Goal: Task Accomplishment & Management: Use online tool/utility

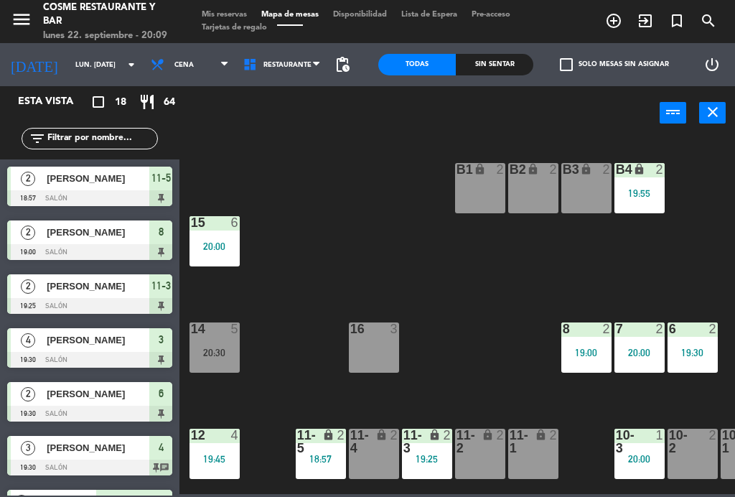
click at [371, 349] on div "16 3" at bounding box center [374, 347] width 50 height 50
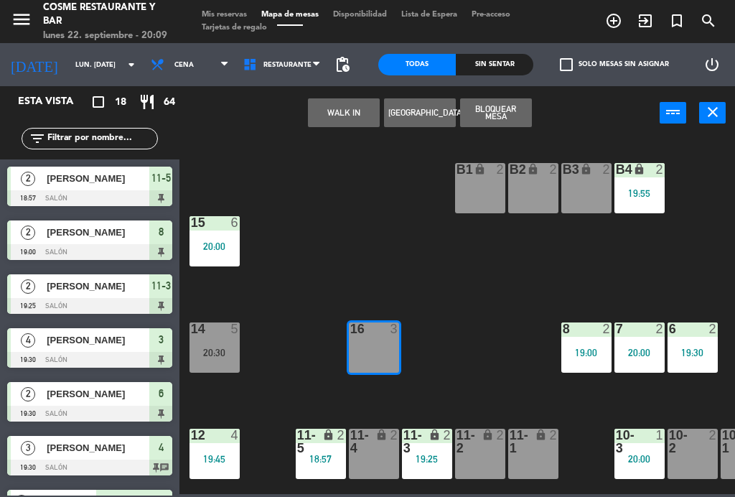
click at [343, 106] on button "WALK IN" at bounding box center [344, 112] width 72 height 29
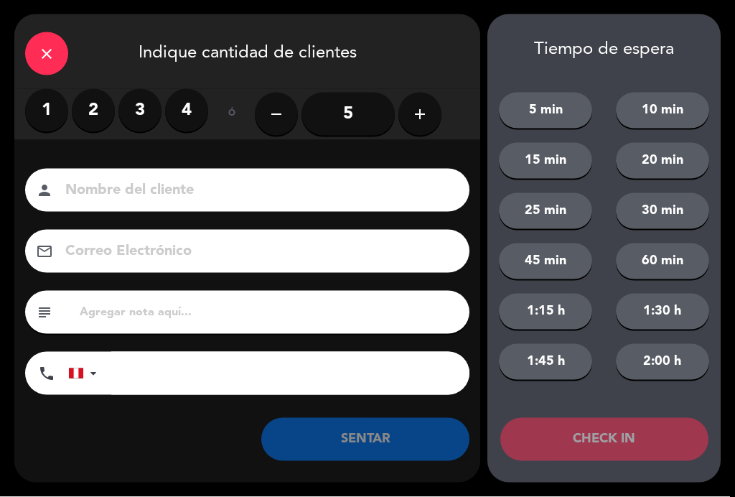
click at [108, 106] on label "2" at bounding box center [93, 110] width 43 height 43
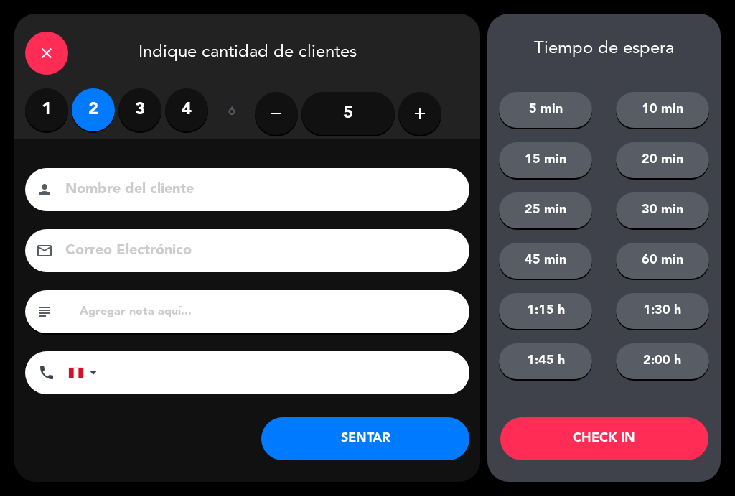
click at [172, 199] on input at bounding box center [257, 190] width 387 height 25
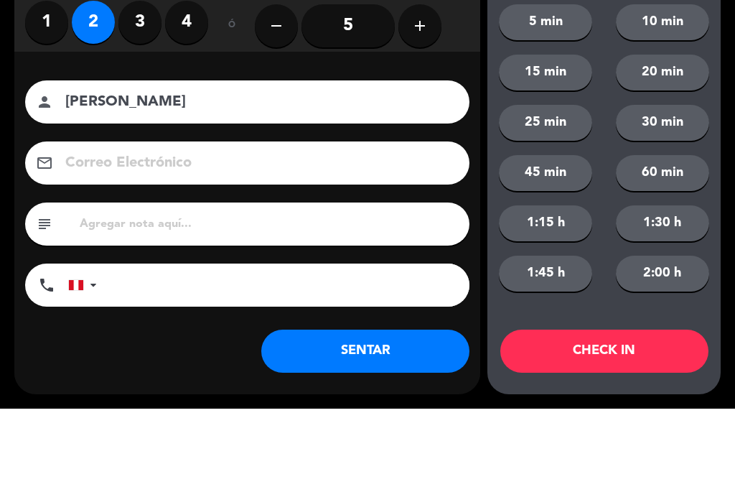
type input "[PERSON_NAME]"
click at [11, 121] on div "close Indique cantidad de clientes 1 2 3 4 ó remove 5 add Nombre del cliente pe…" at bounding box center [367, 248] width 735 height 497
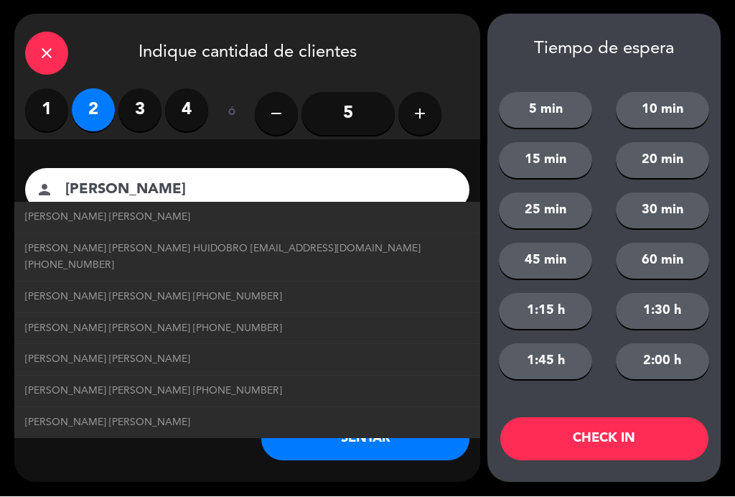
click at [379, 446] on button "SENTAR" at bounding box center [365, 439] width 208 height 43
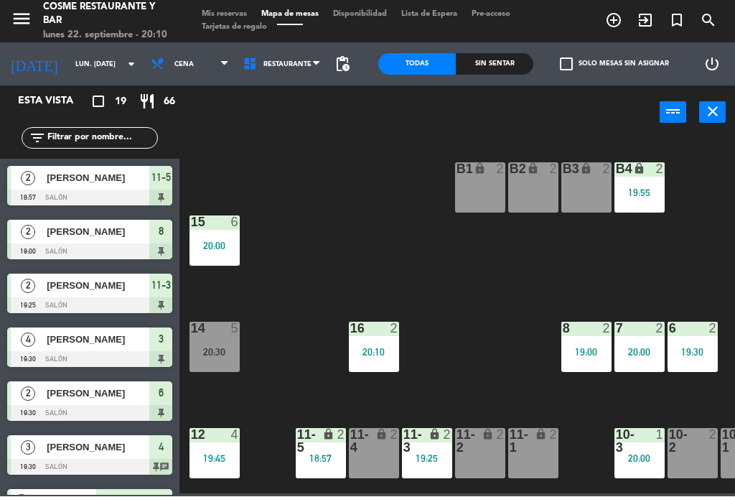
click at [325, 455] on div "18:57" at bounding box center [321, 459] width 50 height 10
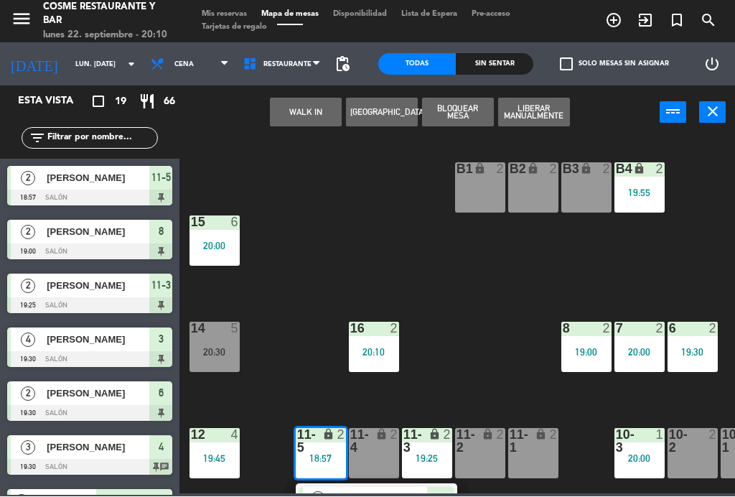
click at [387, 492] on span "[PERSON_NAME]" at bounding box center [381, 499] width 92 height 15
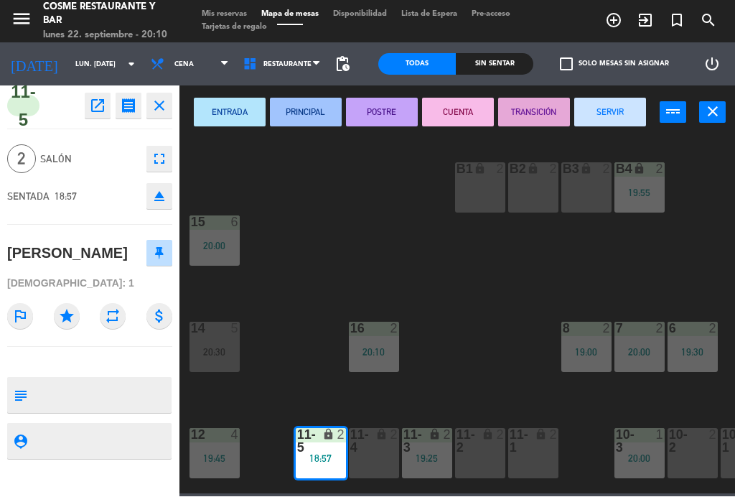
click at [606, 115] on button "SERVIR" at bounding box center [610, 112] width 72 height 29
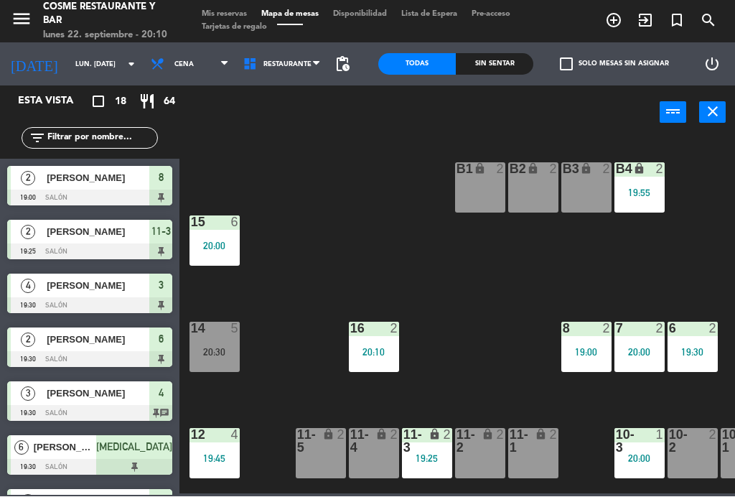
click at [429, 432] on icon "lock" at bounding box center [435, 435] width 12 height 12
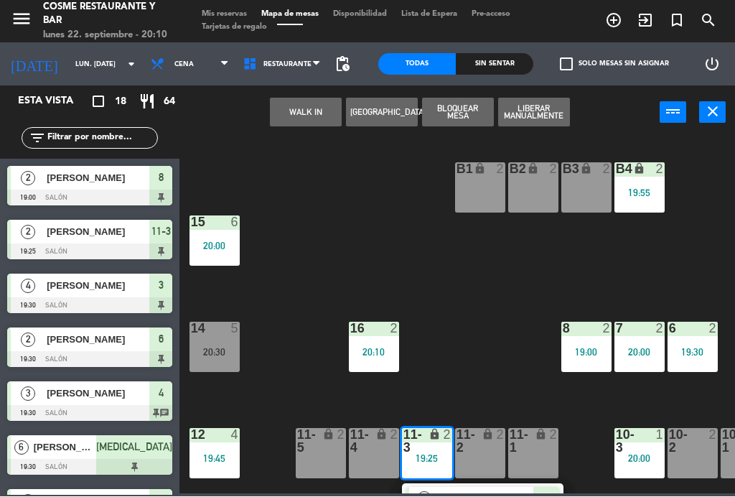
click at [461, 488] on div "[PERSON_NAME]" at bounding box center [486, 500] width 93 height 24
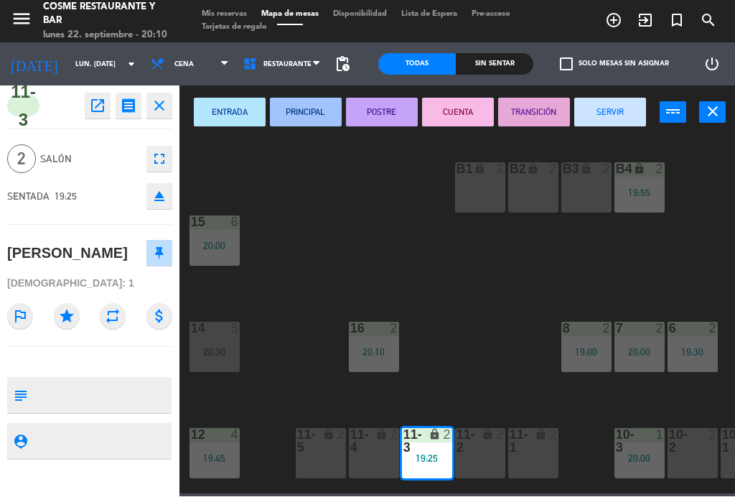
click at [613, 119] on button "SERVIR" at bounding box center [610, 112] width 72 height 29
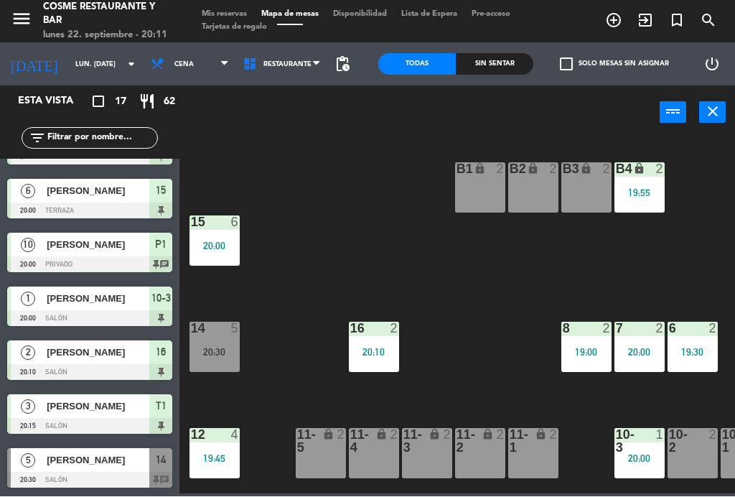
scroll to position [580, 0]
click at [93, 457] on span "[PERSON_NAME]" at bounding box center [98, 460] width 103 height 15
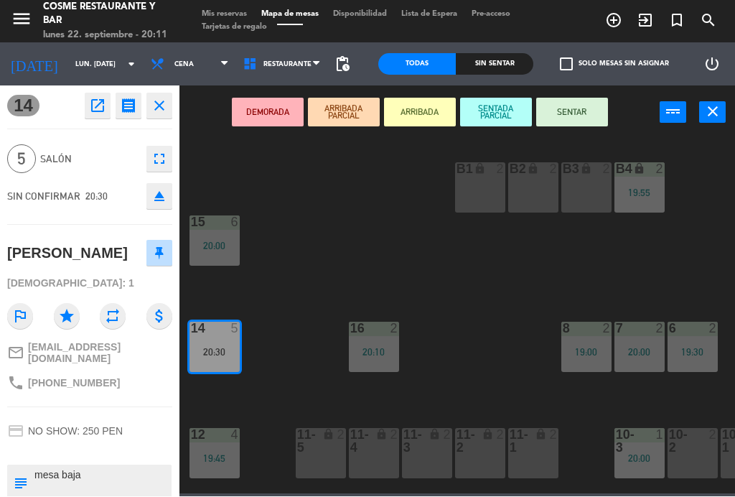
click at [579, 121] on button "SENTAR" at bounding box center [572, 112] width 72 height 29
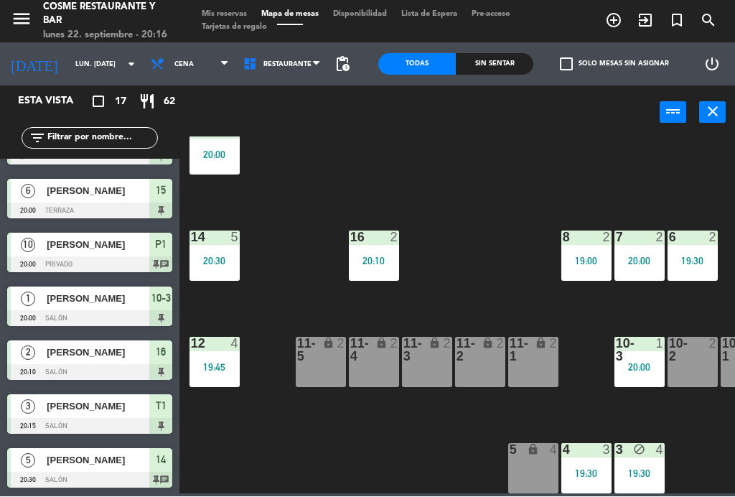
scroll to position [91, 0]
click at [546, 366] on div "11-1 lock 2" at bounding box center [533, 363] width 50 height 50
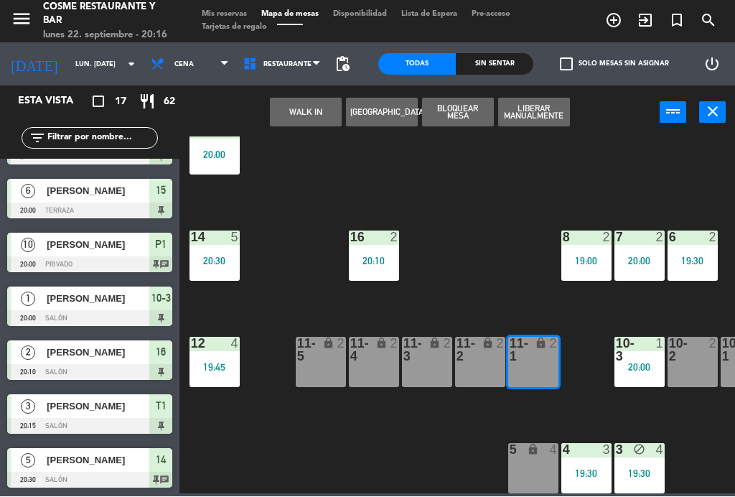
click at [308, 108] on button "WALK IN" at bounding box center [306, 112] width 72 height 29
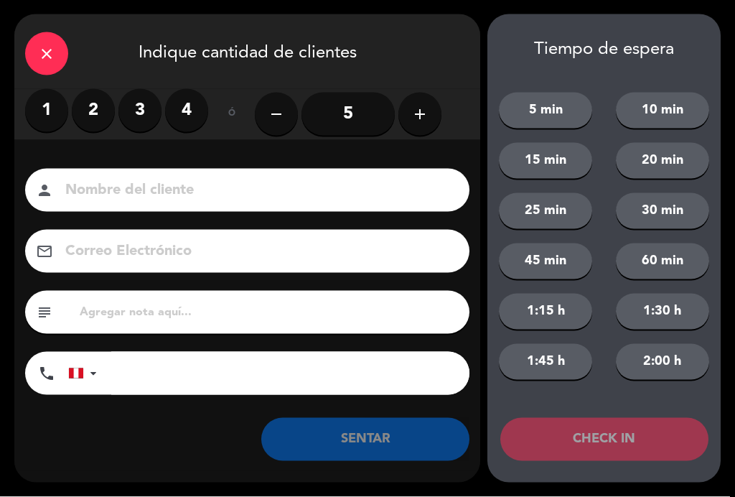
click at [50, 47] on icon "close" at bounding box center [46, 53] width 17 height 17
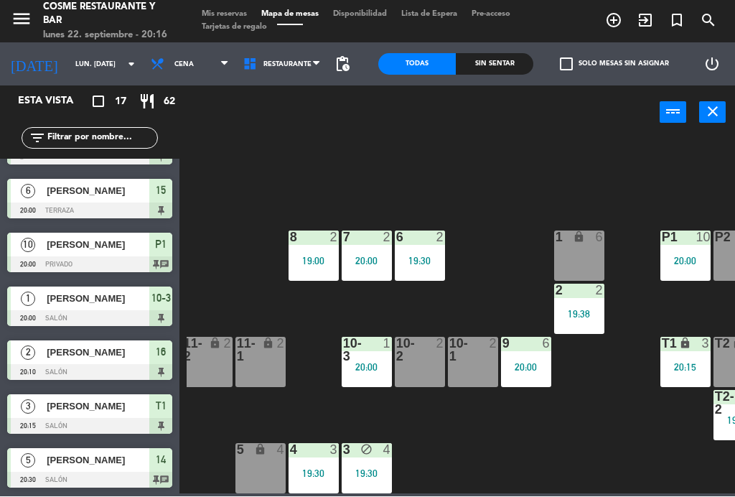
scroll to position [91, 273]
click at [473, 359] on div at bounding box center [473, 351] width 24 height 26
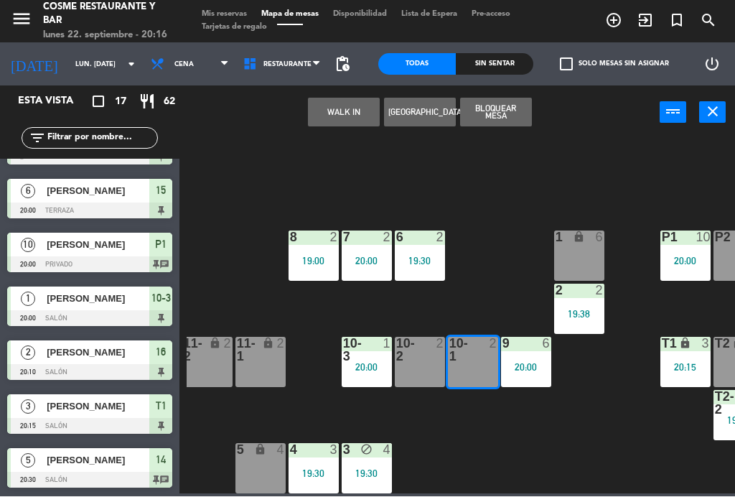
click at [344, 108] on button "WALK IN" at bounding box center [344, 112] width 72 height 29
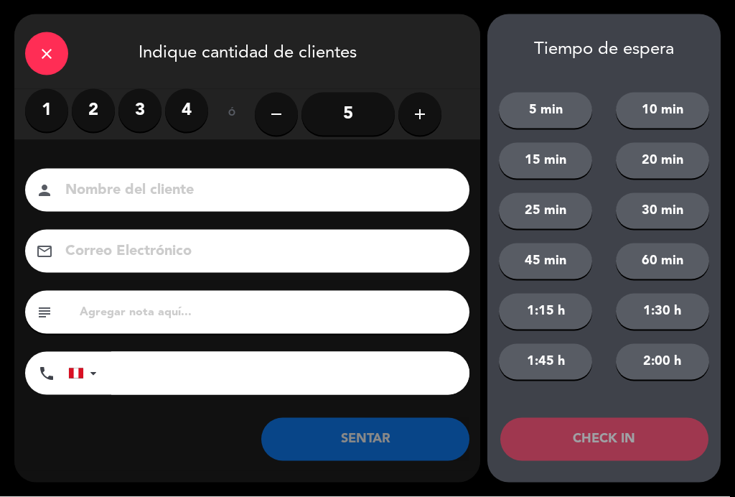
click at [55, 56] on div "close" at bounding box center [46, 53] width 43 height 43
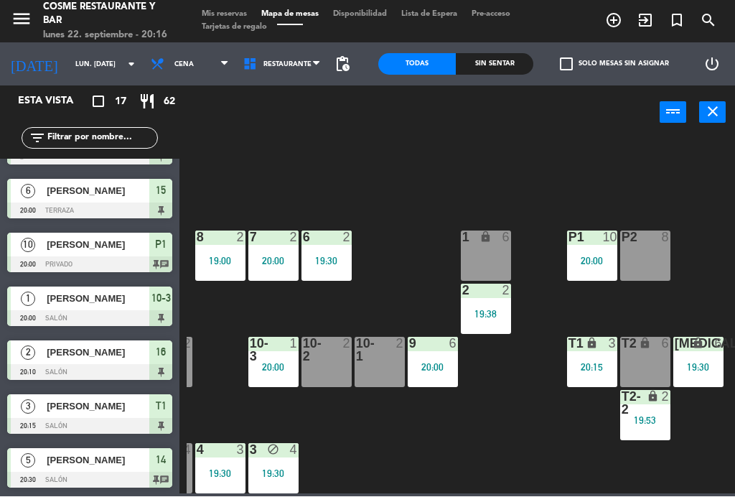
scroll to position [91, 366]
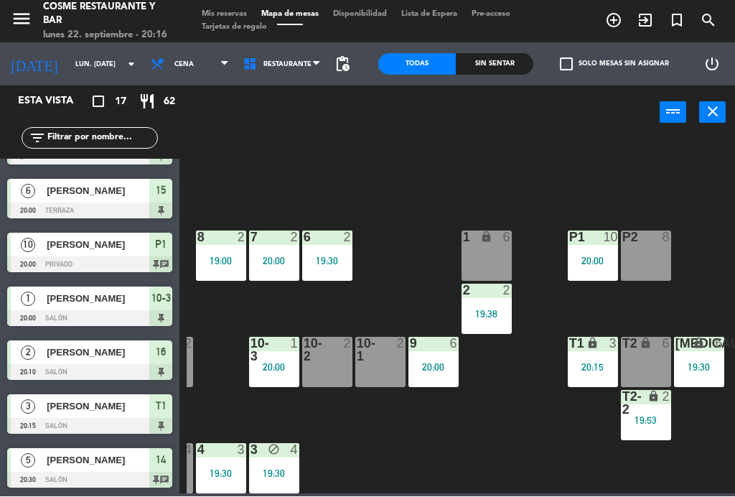
click at [662, 349] on div "6" at bounding box center [666, 344] width 9 height 13
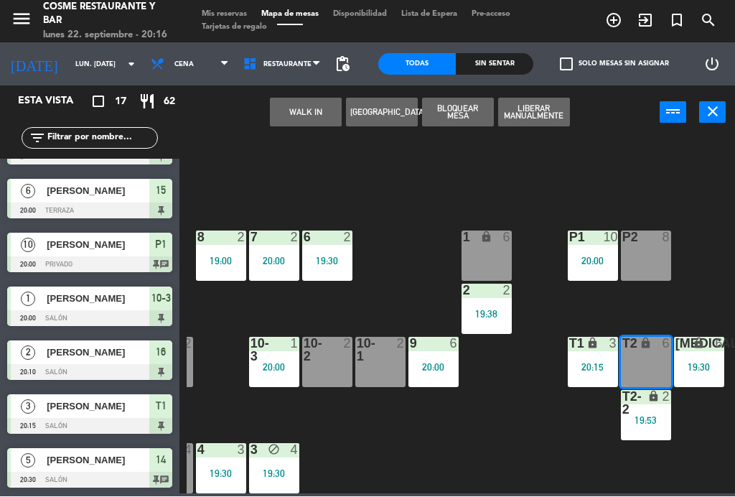
click at [301, 113] on button "WALK IN" at bounding box center [306, 112] width 72 height 29
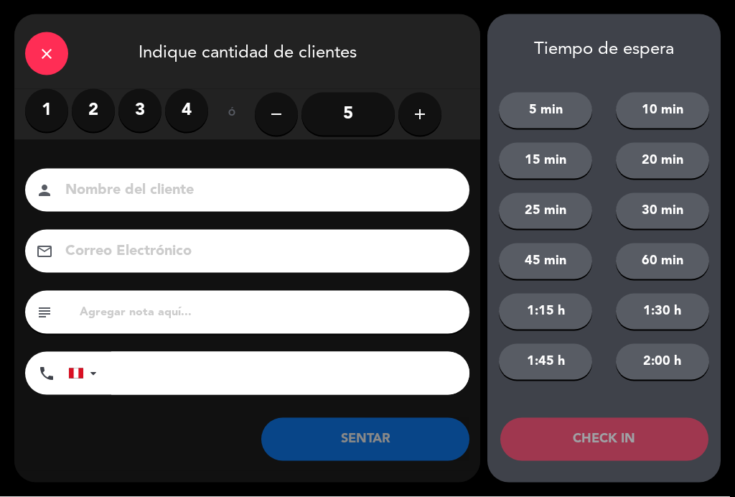
click at [105, 105] on label "2" at bounding box center [93, 110] width 43 height 43
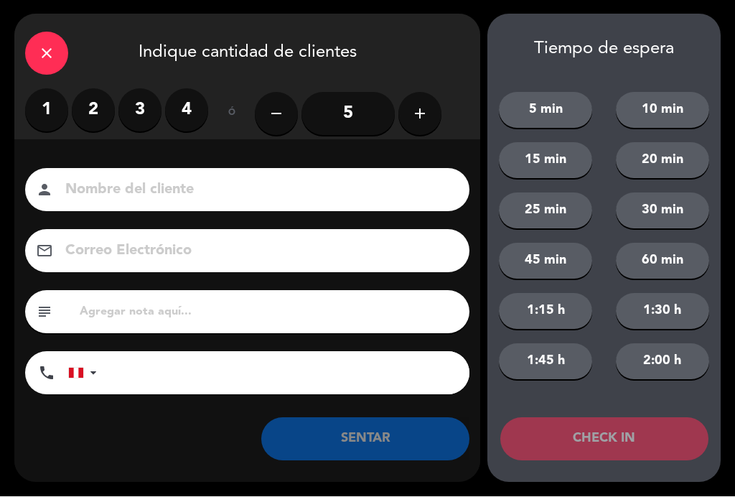
click at [174, 201] on input at bounding box center [257, 190] width 387 height 25
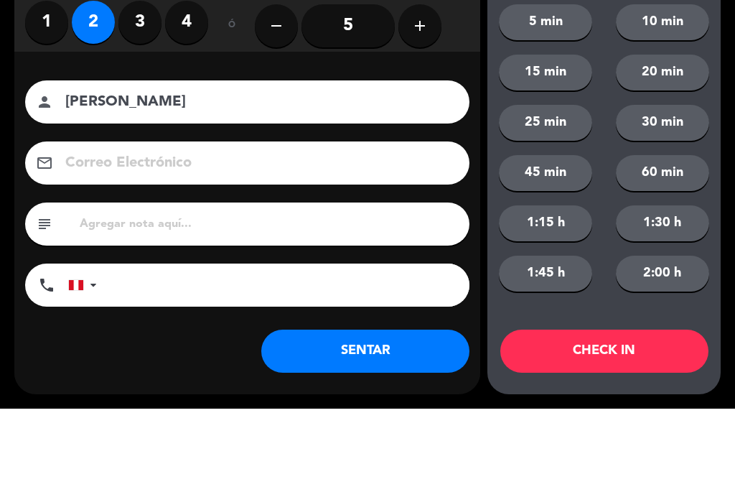
type input "[PERSON_NAME]"
click at [22, 169] on div "Nombre del cliente person [PERSON_NAME]" at bounding box center [247, 190] width 466 height 43
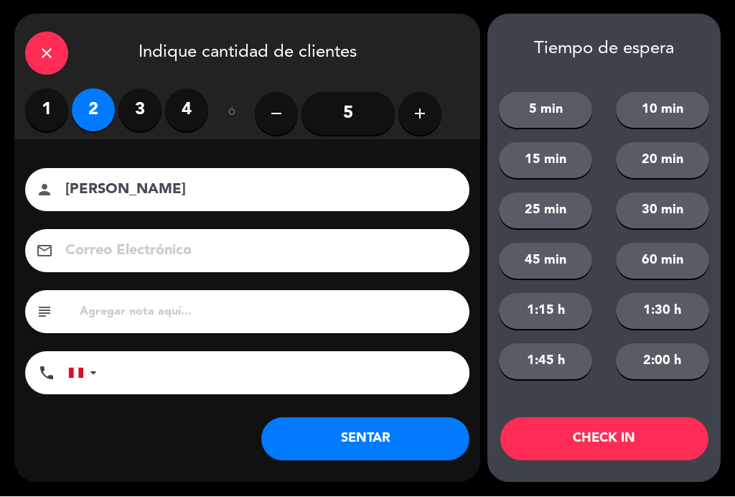
click at [376, 442] on button "SENTAR" at bounding box center [365, 439] width 208 height 43
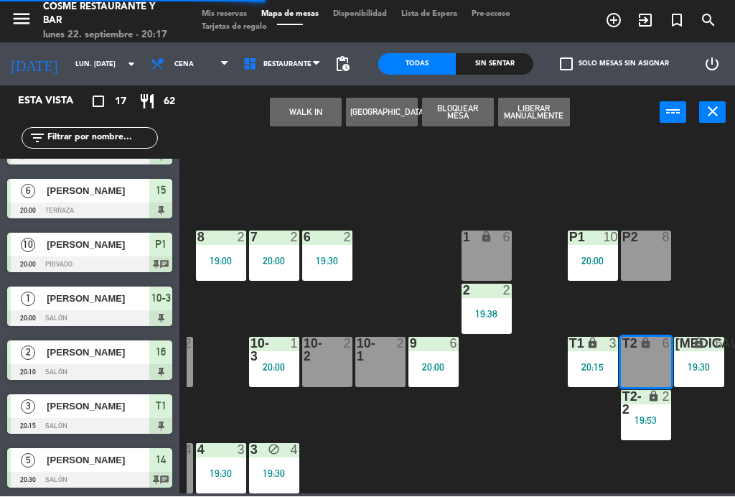
scroll to position [0, 0]
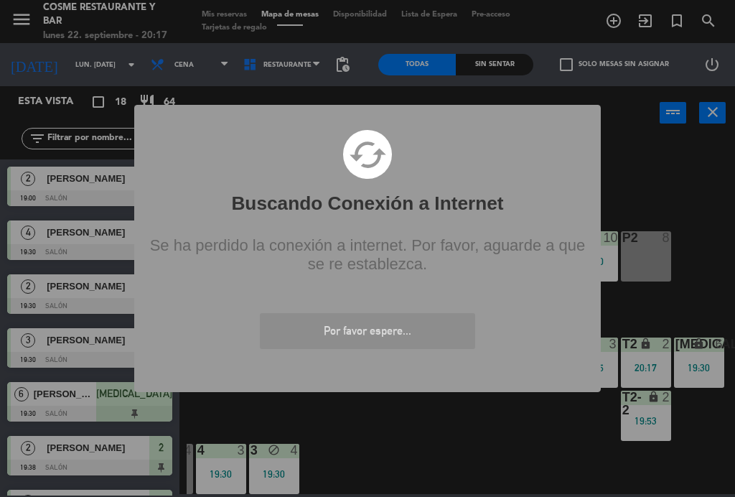
click at [457, 429] on div "? ! i Buscando Conexión a Internet × cached Se ha perdido la conexión a interne…" at bounding box center [367, 248] width 735 height 497
click at [461, 446] on div "? ! i Buscando Conexión a Internet × cached Se ha perdido la conexión a interne…" at bounding box center [367, 248] width 735 height 497
